Goal: Information Seeking & Learning: Learn about a topic

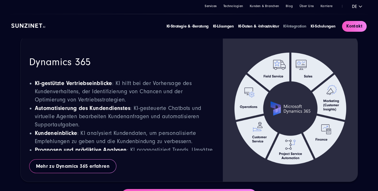
scroll to position [0, 0]
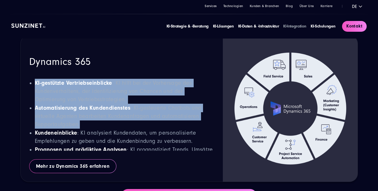
drag, startPoint x: 35, startPoint y: 62, endPoint x: 128, endPoint y: 109, distance: 104.6
click at [128, 109] on ul "KI-gestützte Vertriebseinblicke : KI hilft bei der Vorhersage des Kundenverhalt…" at bounding box center [121, 137] width 185 height 116
copy ul "KI-gestützte Vertriebseinblicke : KI hilft bei der Vorhersage des Kundenverhalt…"
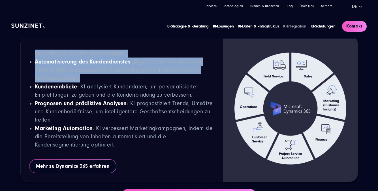
scroll to position [50, 0]
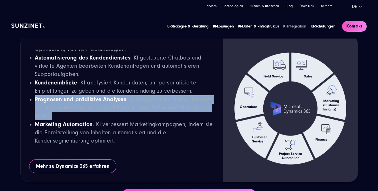
drag, startPoint x: 132, startPoint y: 98, endPoint x: 36, endPoint y: 81, distance: 97.5
click at [36, 95] on p "Prognosen und prädiktive Analysen : KI prognostiziert Trends, Umsätze und Kunde…" at bounding box center [125, 107] width 180 height 25
copy p "Prognosen und prädiktive Analysen : KI prognostiziert Trends, Umsätze und Kunde…"
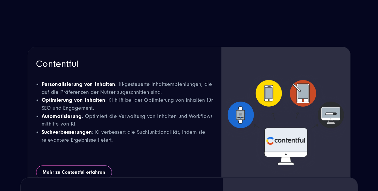
scroll to position [9, 0]
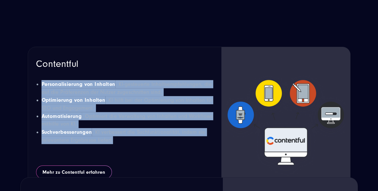
drag, startPoint x: 115, startPoint y: 140, endPoint x: 43, endPoint y: 78, distance: 95.0
click at [43, 78] on div "Contentful Personalisierung von Inhalten : KI-gesteuerte Inhaltsempfehlungen, d…" at bounding box center [124, 109] width 177 height 97
copy ul "Personalisierung von Inhalten : KI-gesteuerte Inhaltsempfehlungen, die auf die …"
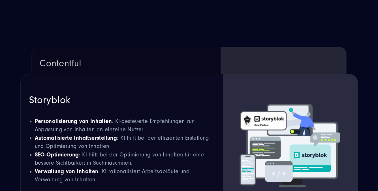
scroll to position [1752, 0]
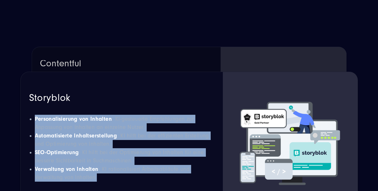
drag, startPoint x: 108, startPoint y: 158, endPoint x: 30, endPoint y: 104, distance: 94.4
click at [30, 115] on ul "Personalisierung von Inhalten : KI-gesteuerte Empfehlungen zur Anpassung von In…" at bounding box center [121, 148] width 185 height 67
copy ul "Personalisierung von Inhalten : KI-gesteuerte Empfehlungen zur Anpassung von In…"
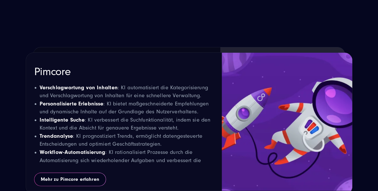
scroll to position [0, 0]
click at [26, 119] on div "Pimcore Verschlagwortung von Inhalten : KI automatisiert die Kategorisierung un…" at bounding box center [124, 124] width 196 height 142
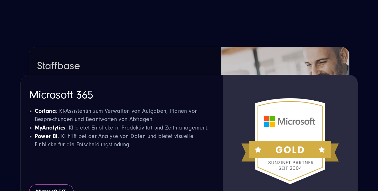
scroll to position [2829, 0]
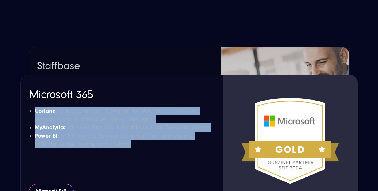
drag, startPoint x: 136, startPoint y: 128, endPoint x: 35, endPoint y: 92, distance: 106.9
click at [35, 107] on ul "Cortana : KI-Assistentin zum Verwalten von Aufgaben, Planen von Besprechungen u…" at bounding box center [121, 128] width 185 height 42
copy ul "Cortana : KI-Assistentin zum Verwalten von Aufgaben, Planen von Besprechungen u…"
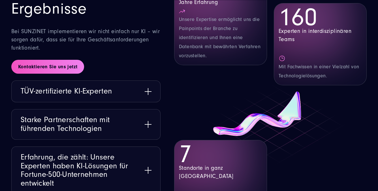
scroll to position [3121, 0]
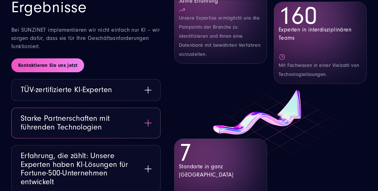
click at [84, 113] on button "Starke Partnerschaften mit führenden Technologien" at bounding box center [86, 123] width 149 height 30
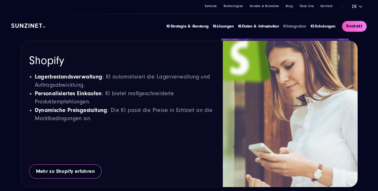
scroll to position [2345, 0]
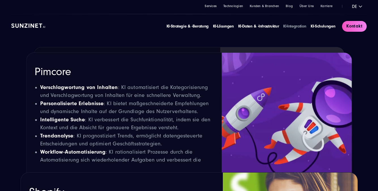
click at [212, 3] on div "Services Technologien Kunden & Branchen Blog Über Uns Karriere de Deutsch Deuts…" at bounding box center [189, 6] width 356 height 7
click at [213, 7] on link "Services" at bounding box center [211, 6] width 12 height 4
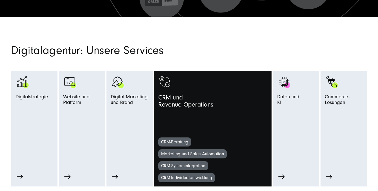
scroll to position [234, 0]
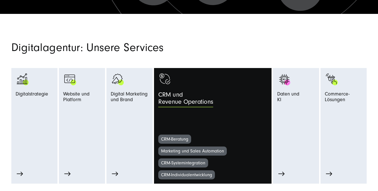
click at [184, 96] on span "CRM und Revenue Operations" at bounding box center [185, 99] width 55 height 17
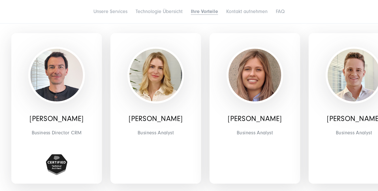
scroll to position [1749, 0]
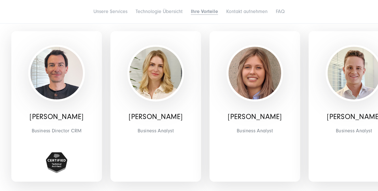
click at [260, 89] on img at bounding box center [255, 73] width 53 height 53
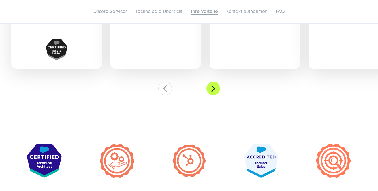
click at [210, 90] on button at bounding box center [214, 89] width 14 height 14
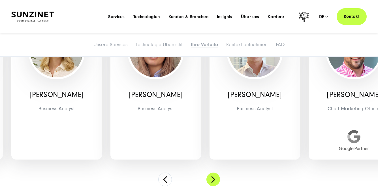
scroll to position [1766, 0]
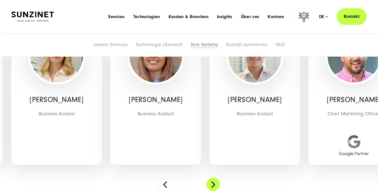
click at [213, 184] on button at bounding box center [214, 185] width 14 height 14
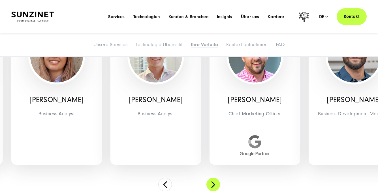
click at [214, 184] on button at bounding box center [214, 185] width 14 height 14
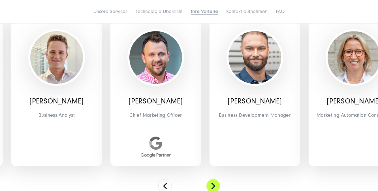
scroll to position [1764, 0]
click at [209, 187] on button at bounding box center [214, 186] width 14 height 14
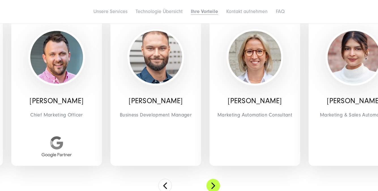
click at [210, 187] on button at bounding box center [214, 186] width 14 height 14
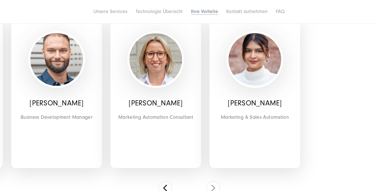
scroll to position [1793, 0]
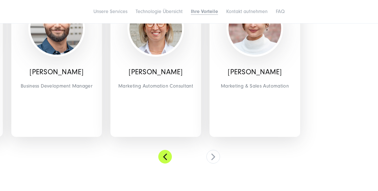
click at [161, 160] on button at bounding box center [165, 157] width 14 height 14
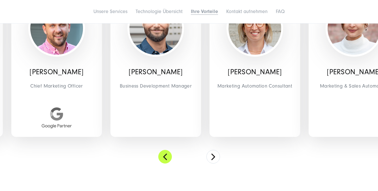
click at [162, 160] on button at bounding box center [165, 157] width 14 height 14
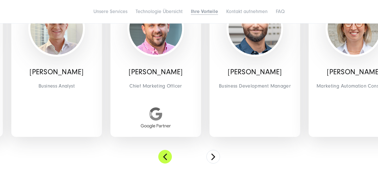
click at [162, 160] on button at bounding box center [165, 157] width 14 height 14
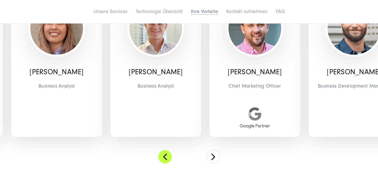
click at [162, 160] on button at bounding box center [165, 157] width 14 height 14
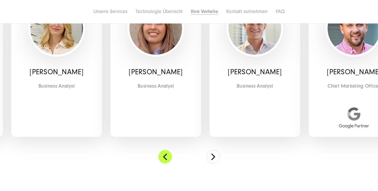
click at [162, 160] on button at bounding box center [165, 157] width 14 height 14
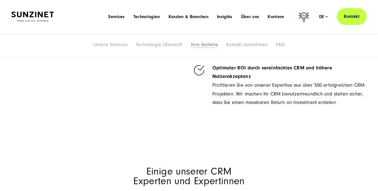
scroll to position [1568, 0]
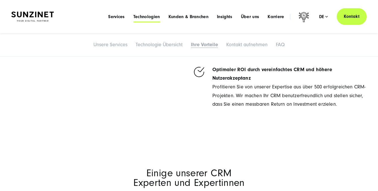
click at [144, 17] on span "Technologien" at bounding box center [146, 17] width 27 height 6
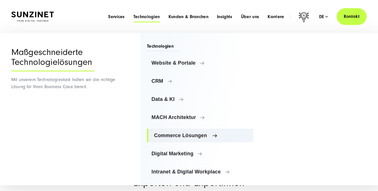
scroll to position [3, 0]
